Goal: Task Accomplishment & Management: Complete application form

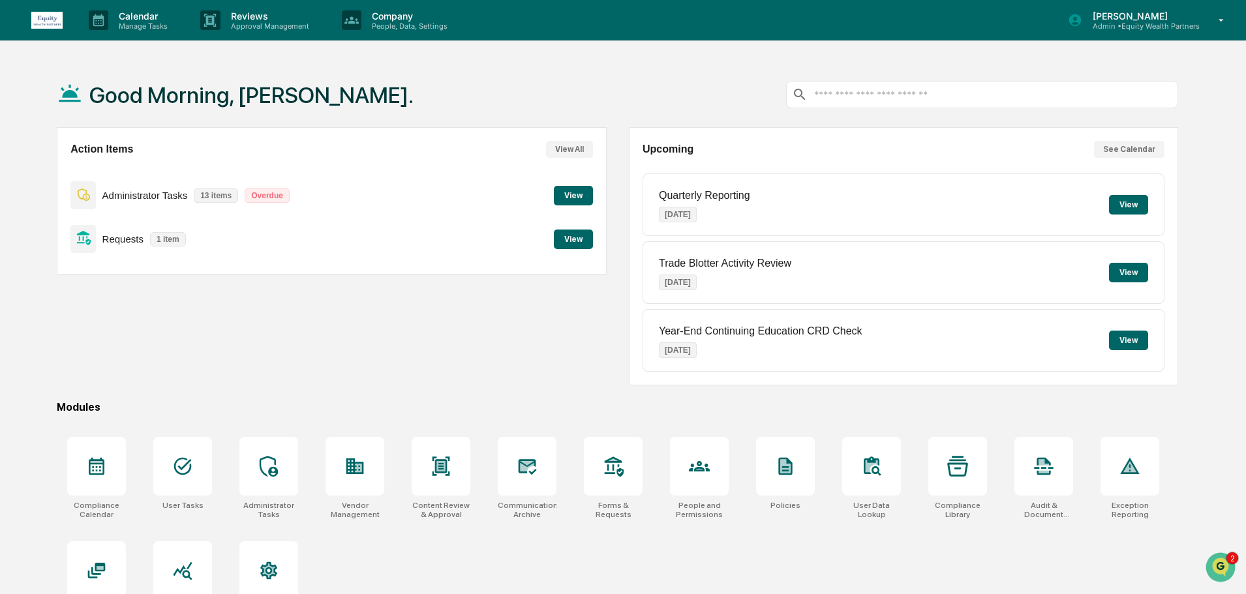
click at [565, 194] on button "View" at bounding box center [573, 196] width 39 height 20
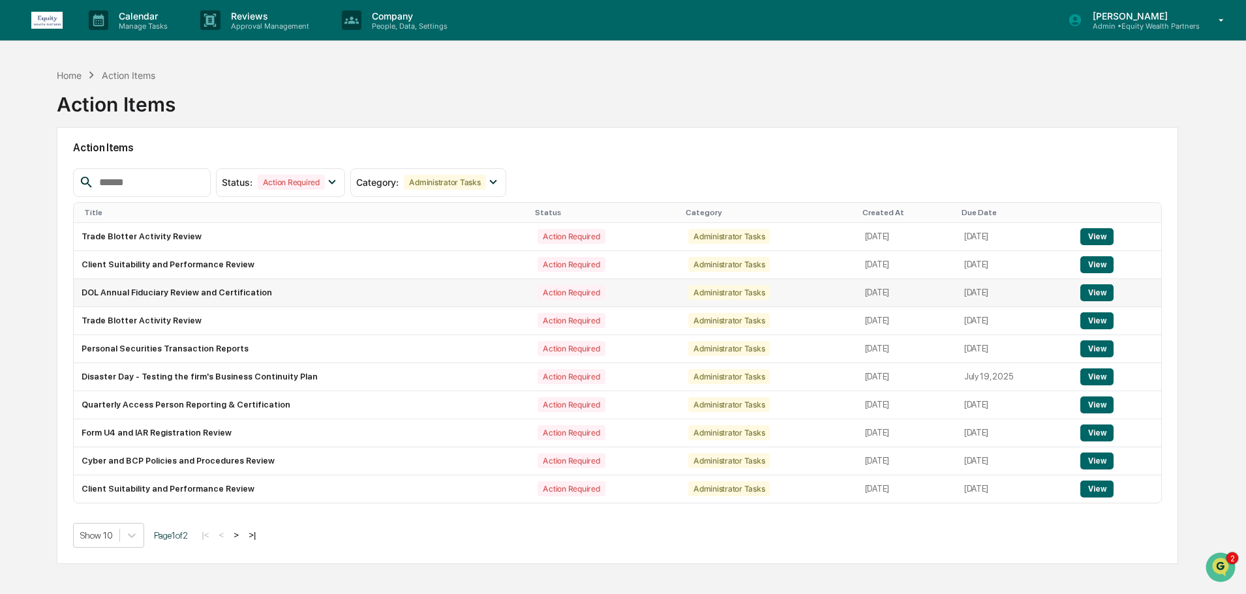
click at [1097, 291] on button "View" at bounding box center [1096, 292] width 33 height 17
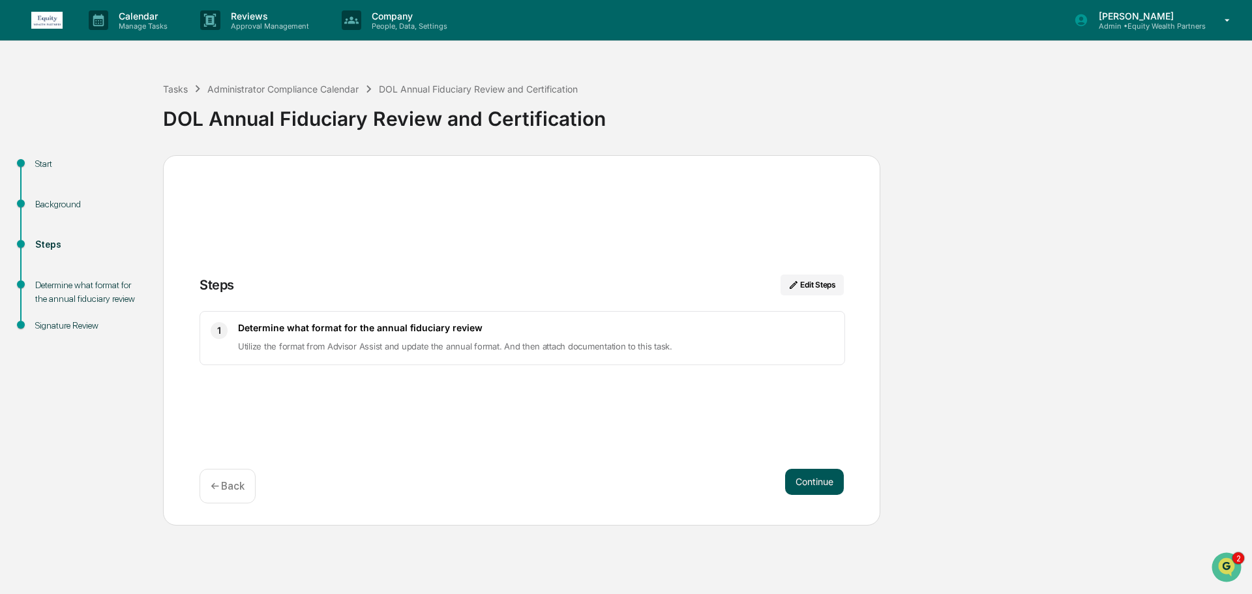
click at [819, 489] on button "Continue" at bounding box center [814, 482] width 59 height 26
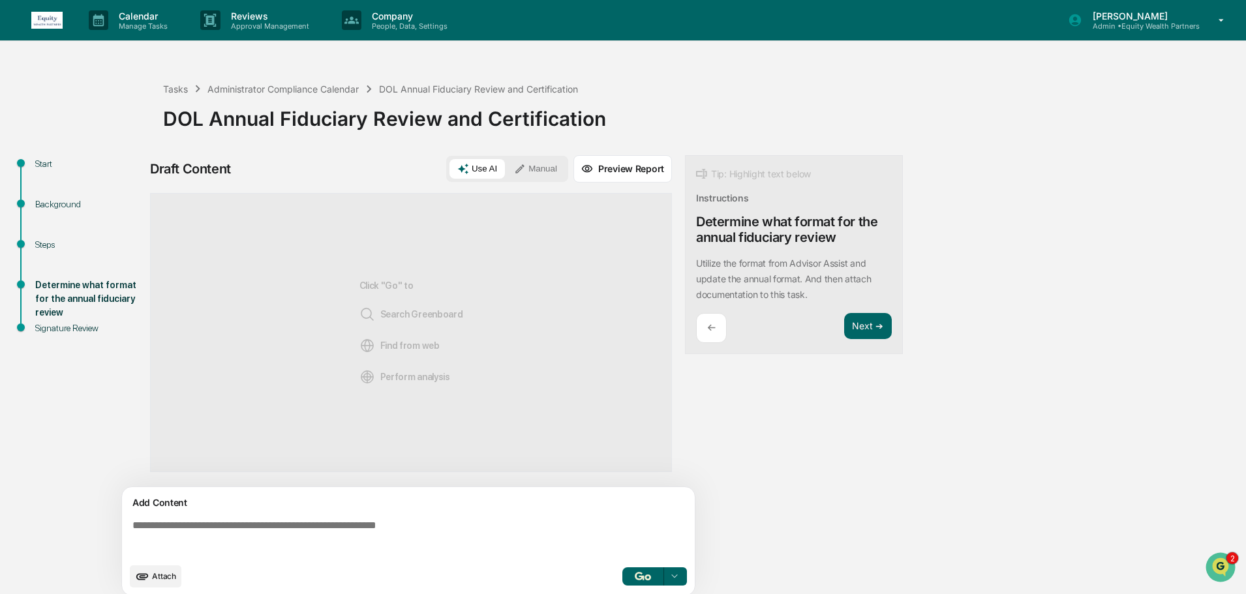
click at [164, 580] on span "Attach" at bounding box center [164, 576] width 24 height 10
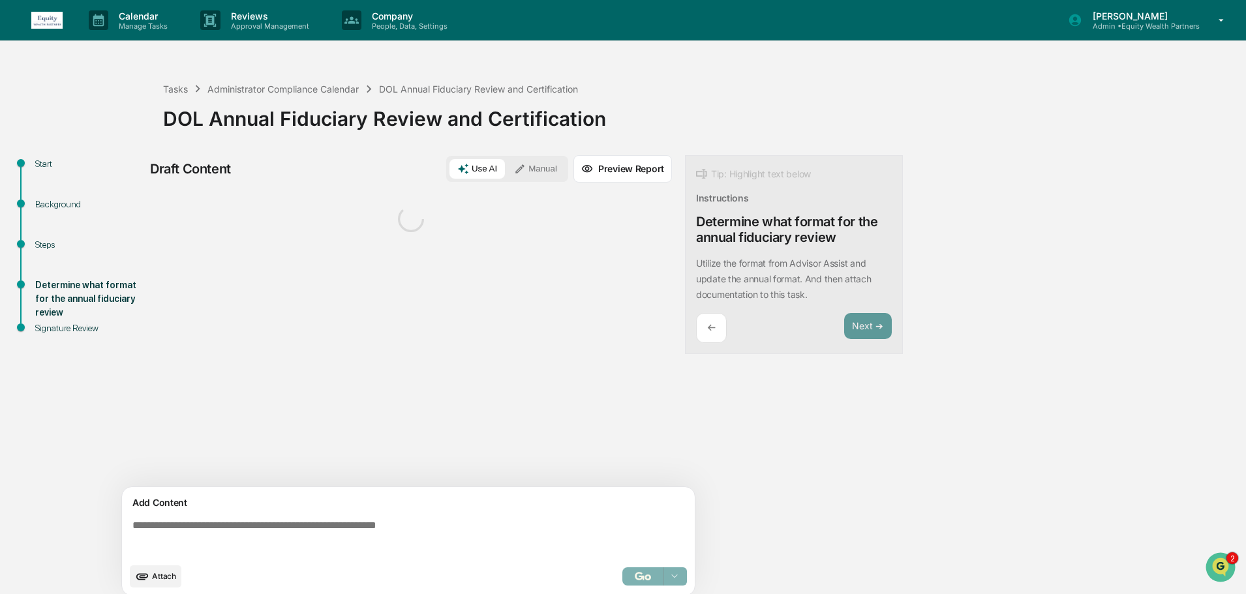
scroll to position [10, 0]
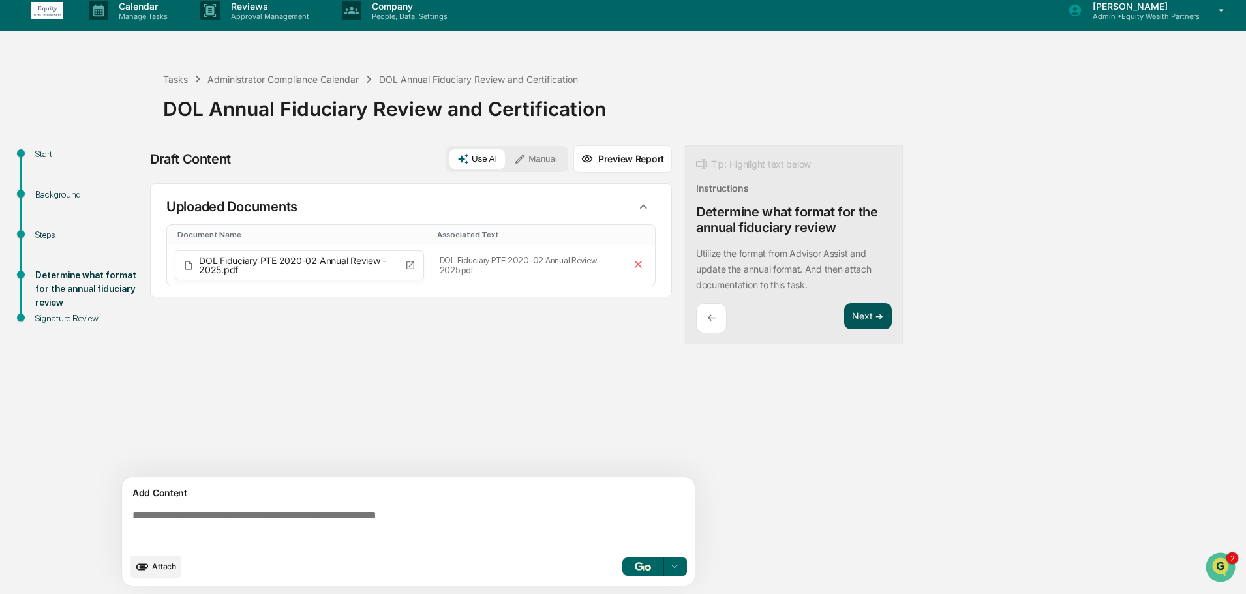
click at [869, 315] on button "Next ➔" at bounding box center [868, 316] width 48 height 27
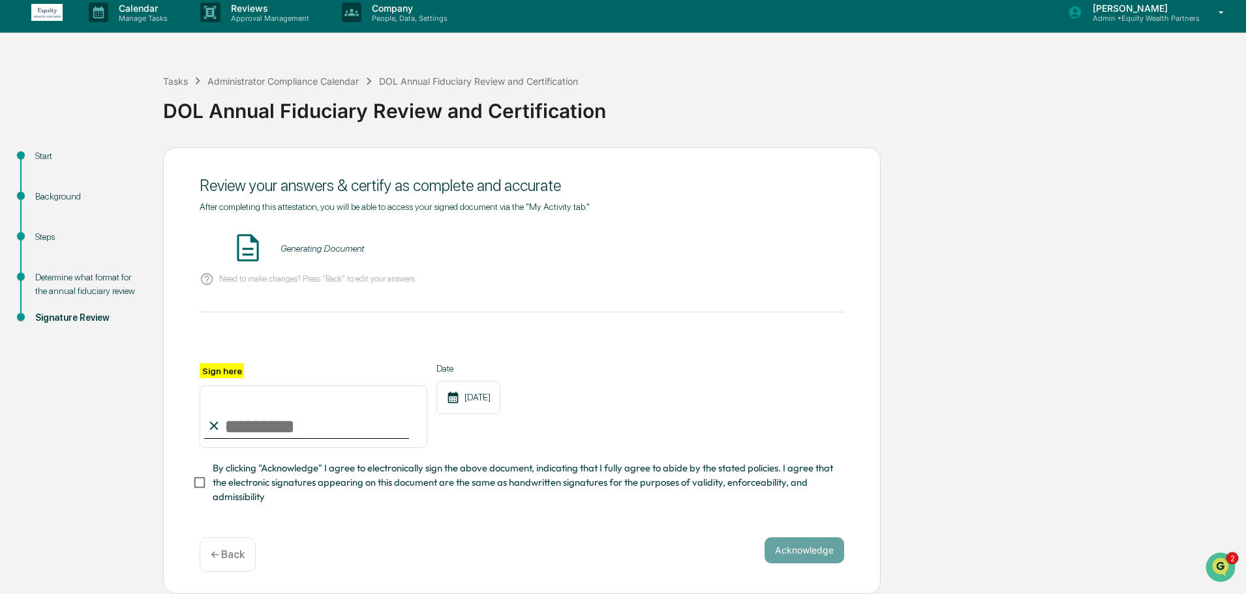
scroll to position [0, 0]
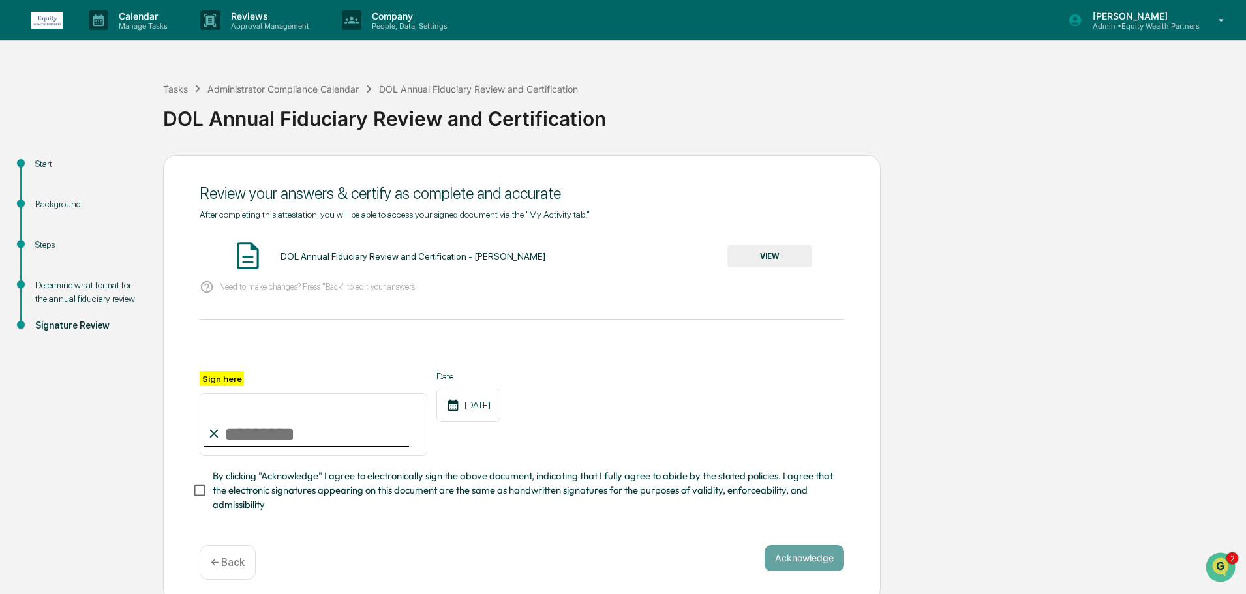
click at [781, 250] on button "VIEW" at bounding box center [769, 256] width 85 height 22
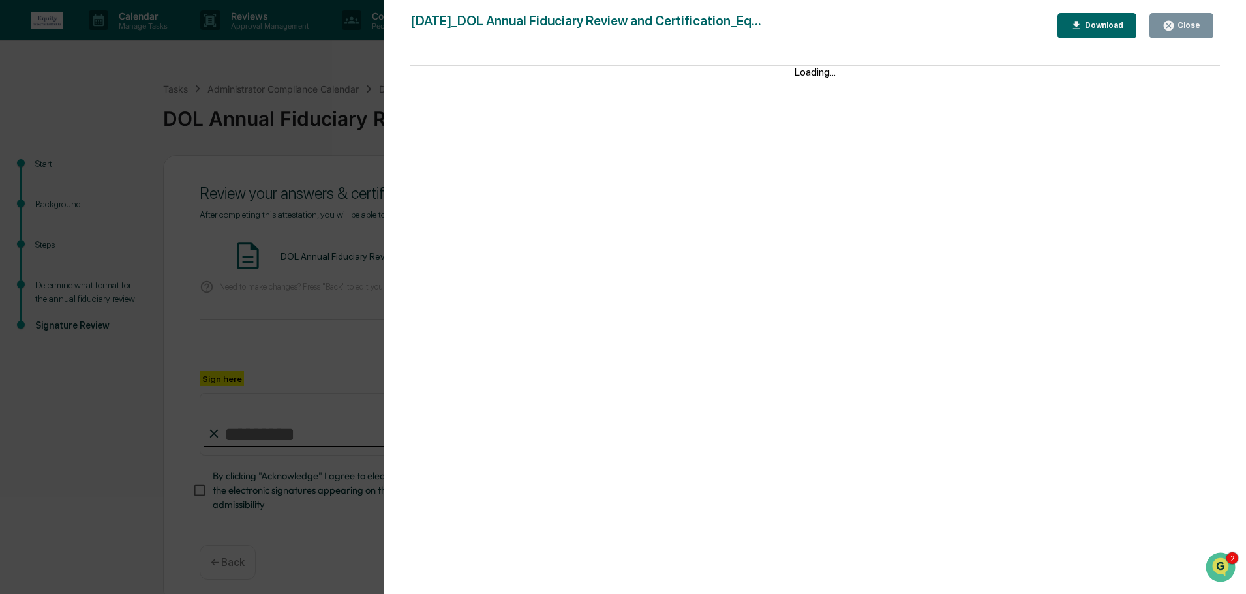
click at [1179, 20] on div "Close" at bounding box center [1181, 26] width 38 height 12
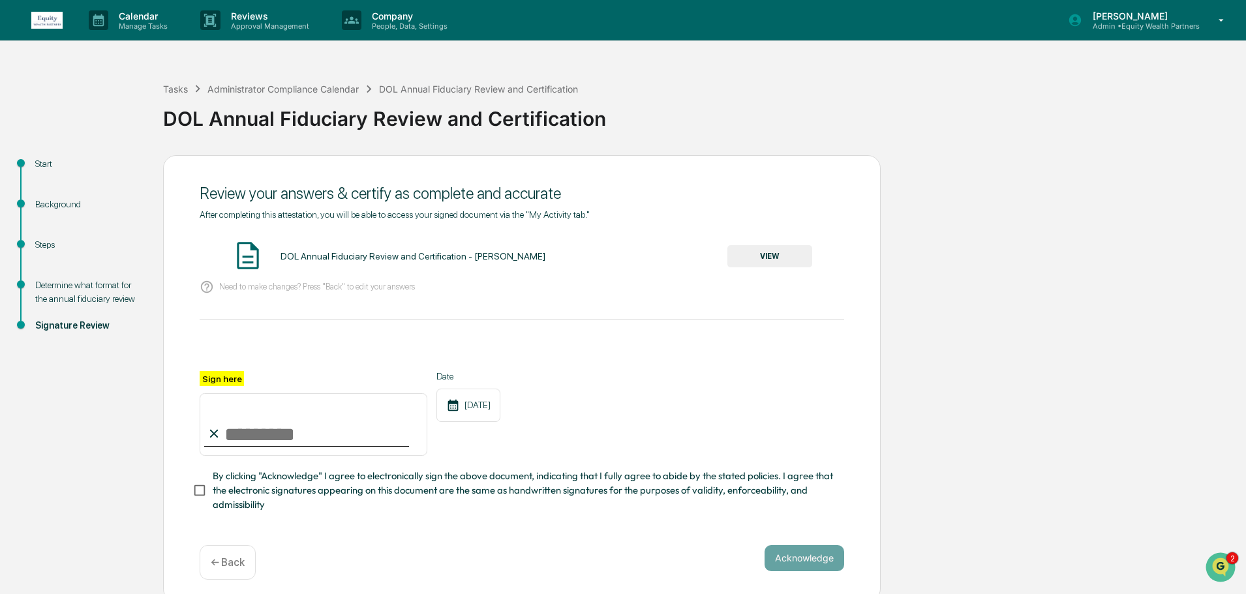
click at [282, 433] on input "Sign here" at bounding box center [314, 424] width 228 height 63
type input "**********"
click at [789, 559] on button "Acknowledge" at bounding box center [805, 558] width 80 height 26
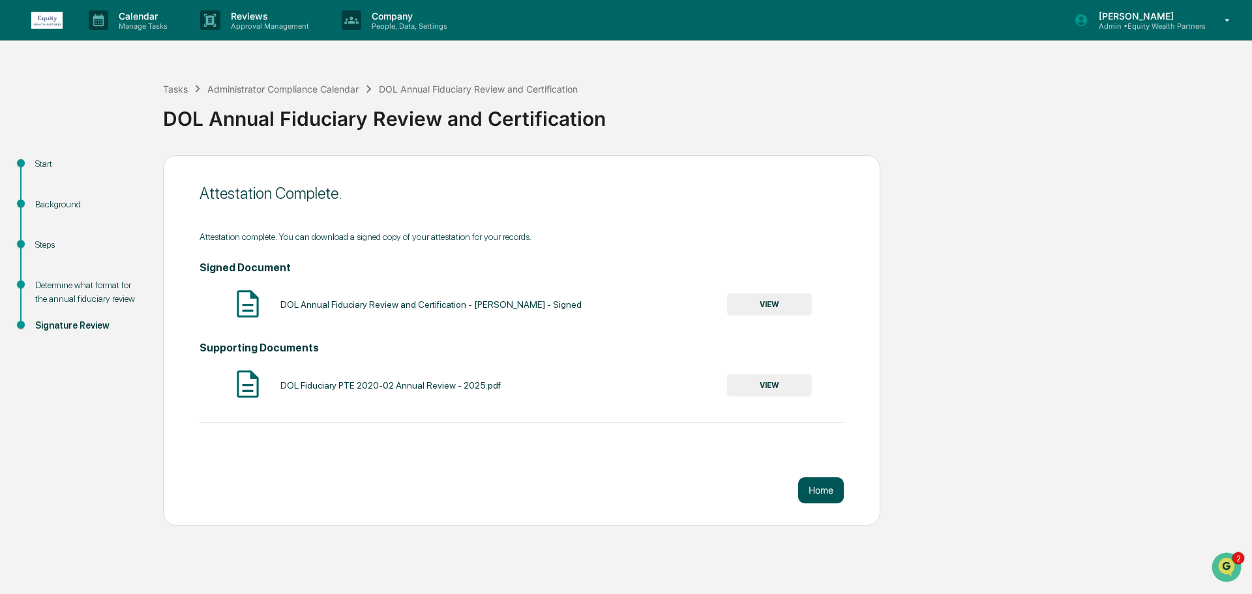
click at [823, 487] on button "Home" at bounding box center [821, 491] width 46 height 26
